Goal: Information Seeking & Learning: Learn about a topic

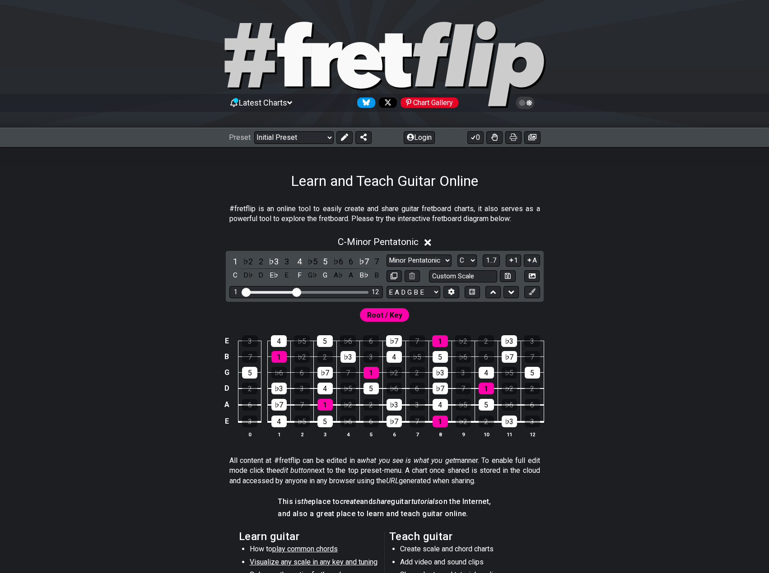
click at [433, 240] on div "C - Minor Pentatonic" at bounding box center [384, 239] width 704 height 17
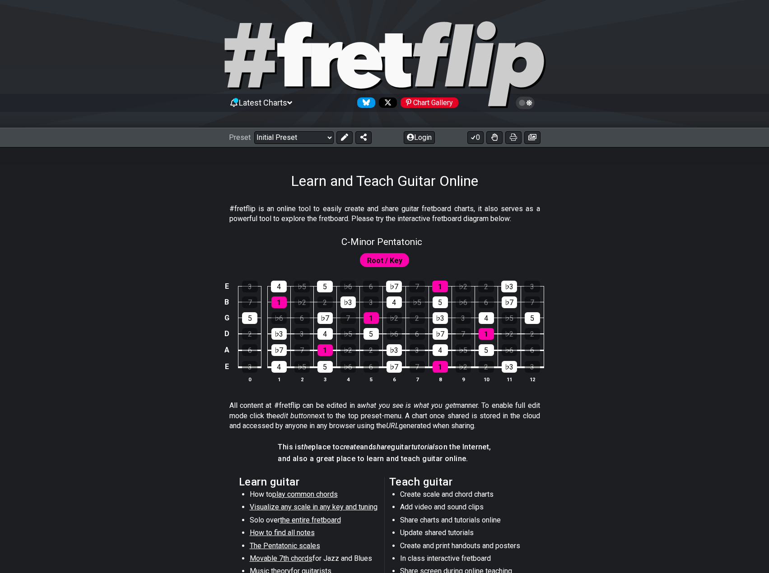
click at [431, 240] on div "C - Minor Pentatonic" at bounding box center [384, 239] width 704 height 16
select select "C"
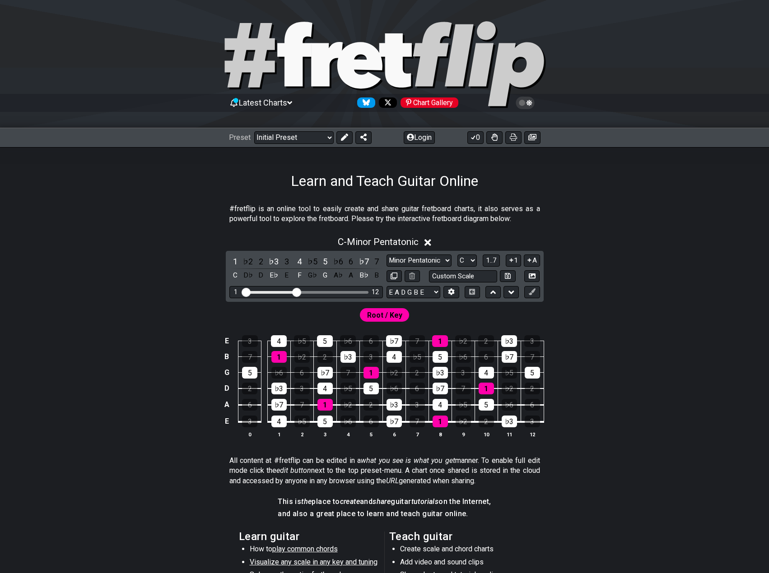
click at [429, 240] on icon at bounding box center [427, 242] width 7 height 9
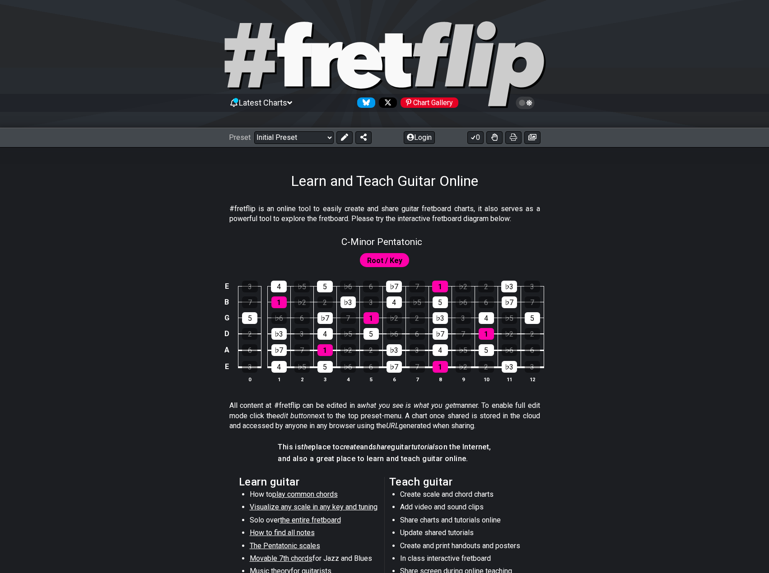
click at [402, 262] on div "Root / Key" at bounding box center [385, 260] width 50 height 14
click at [361, 506] on span "Visualize any scale in any key and tuning" at bounding box center [314, 507] width 128 height 9
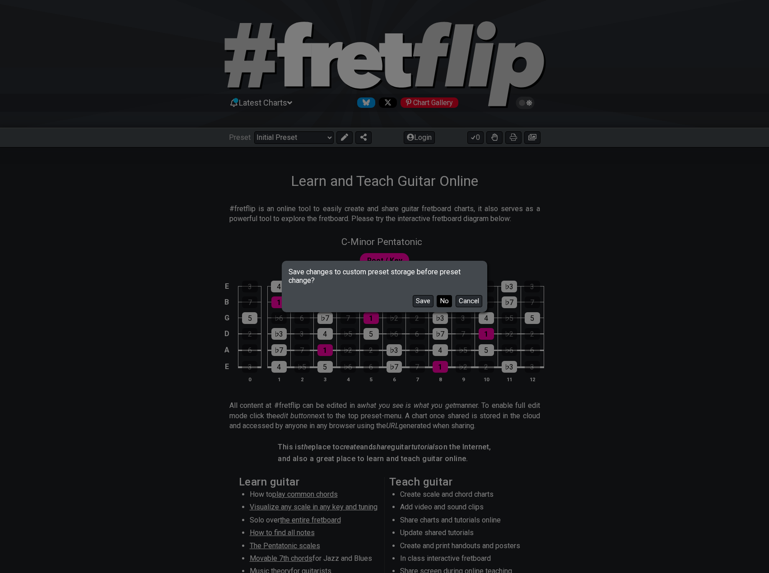
click at [448, 300] on button "No" at bounding box center [443, 301] width 15 height 12
select select "/guitar-scales"
select select "C"
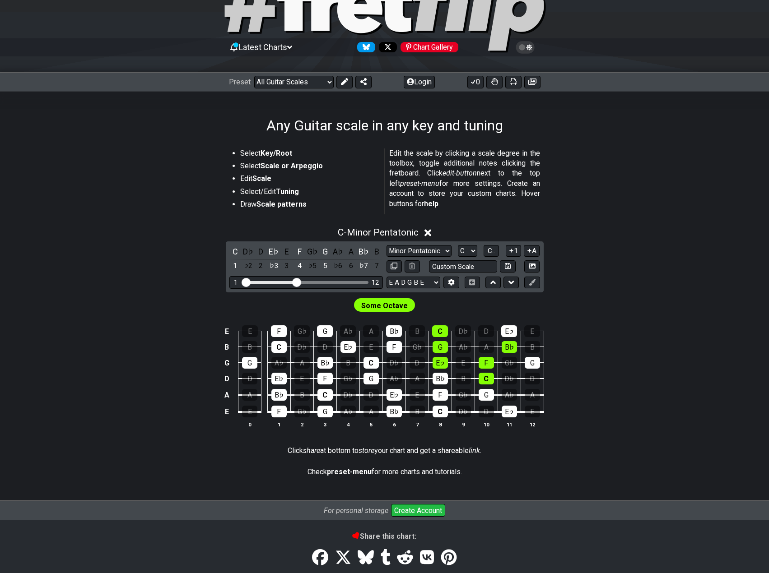
scroll to position [115, 0]
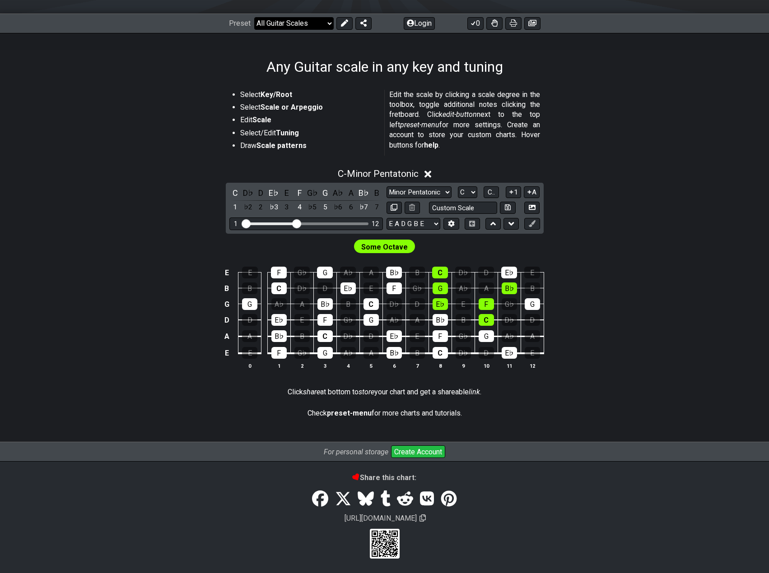
click at [290, 23] on select "Welcome to #fretflip! Initial Preset Custom Preset Minor Pentatonic Major Penta…" at bounding box center [293, 23] width 79 height 13
click at [254, 17] on select "Welcome to #fretflip! Initial Preset Custom Preset Minor Pentatonic Major Penta…" at bounding box center [293, 23] width 79 height 13
select select "/common-guitar-chords"
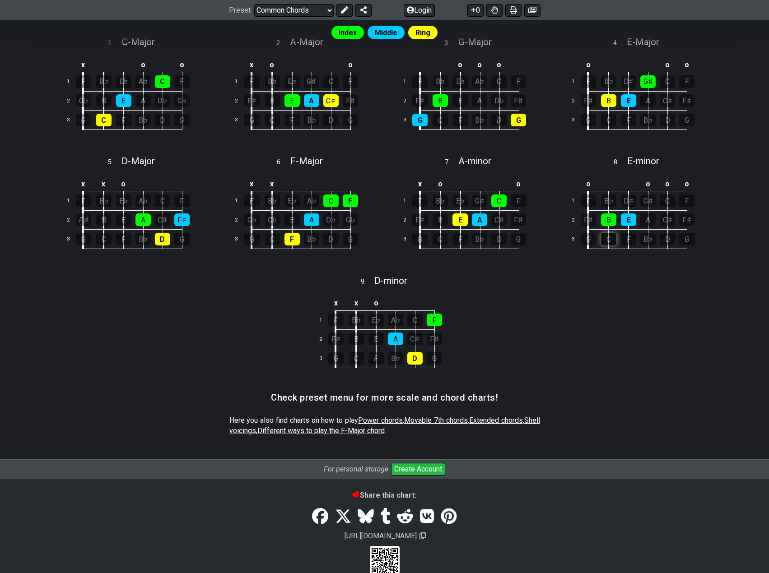
scroll to position [279, 0]
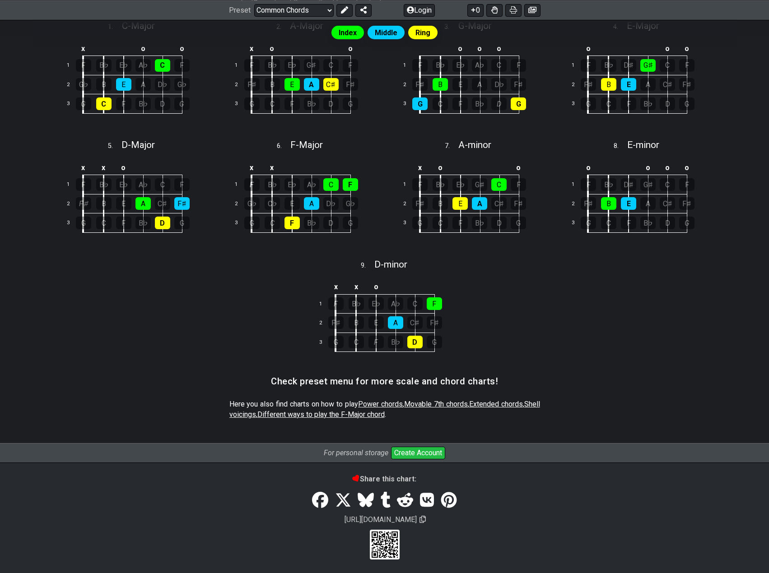
click at [282, 261] on div "Index Middle Ring These are the most common guitar chords. If you learn these c…" at bounding box center [384, 177] width 704 height 533
